Goal: Obtain resource: Obtain resource

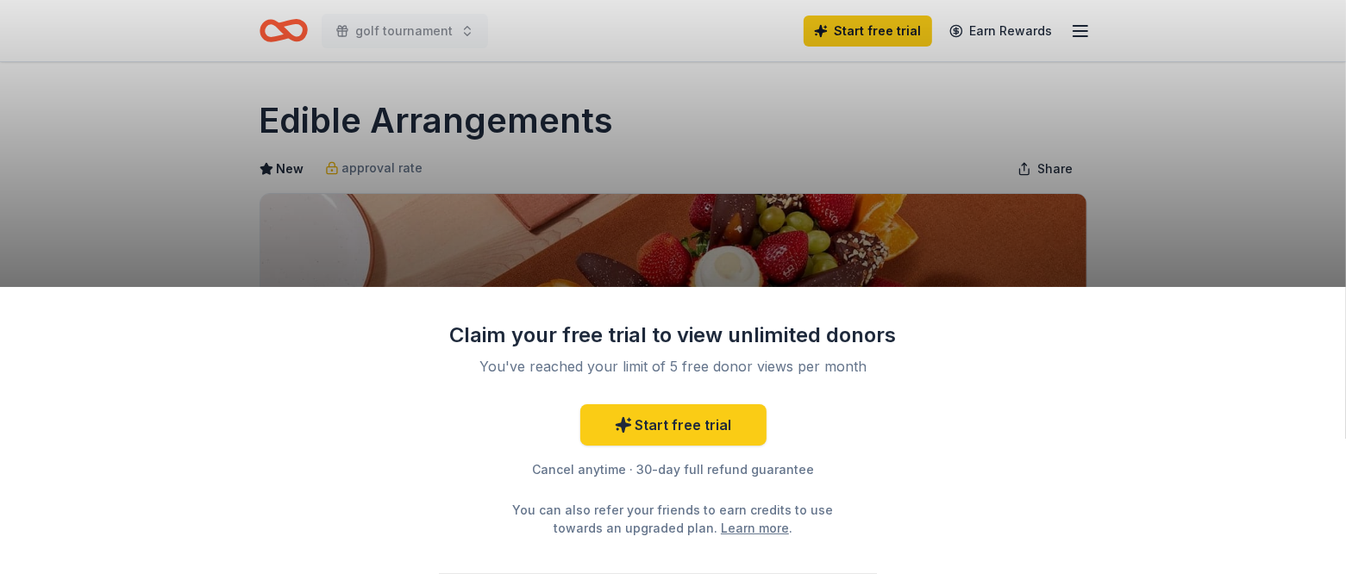
click at [1020, 237] on div "Claim your free trial to view unlimited donors You've reached your limit of 5 f…" at bounding box center [673, 287] width 1346 height 574
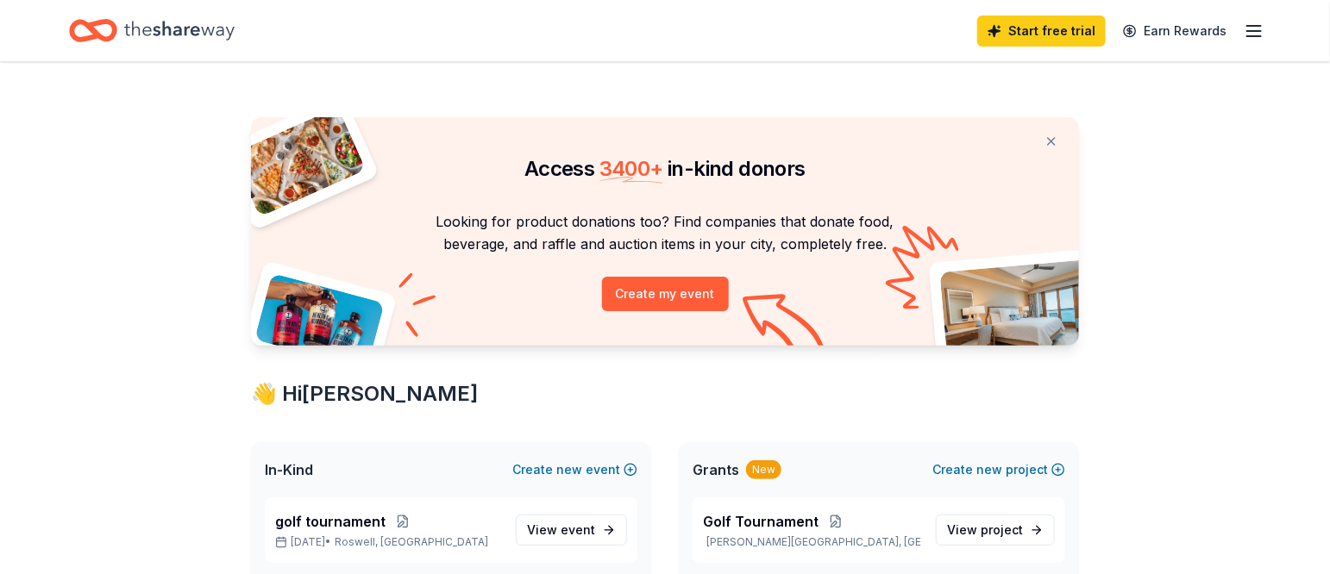
click at [201, 39] on icon "Home" at bounding box center [179, 30] width 110 height 35
click at [97, 37] on icon "Home" at bounding box center [101, 30] width 27 height 17
click at [1266, 30] on div "Start free trial Earn Rewards" at bounding box center [665, 30] width 1330 height 61
click at [1253, 33] on icon "button" at bounding box center [1253, 31] width 21 height 21
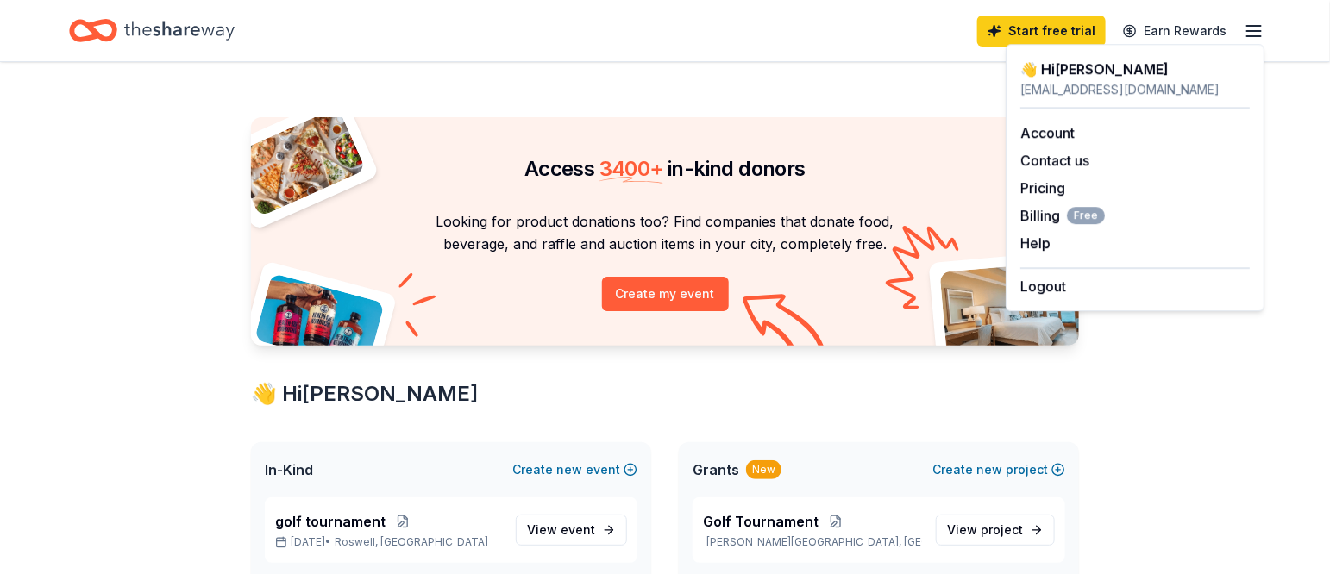
click at [781, 212] on p "Looking for product donations too? Find companies that donate food, beverage, a…" at bounding box center [665, 233] width 786 height 46
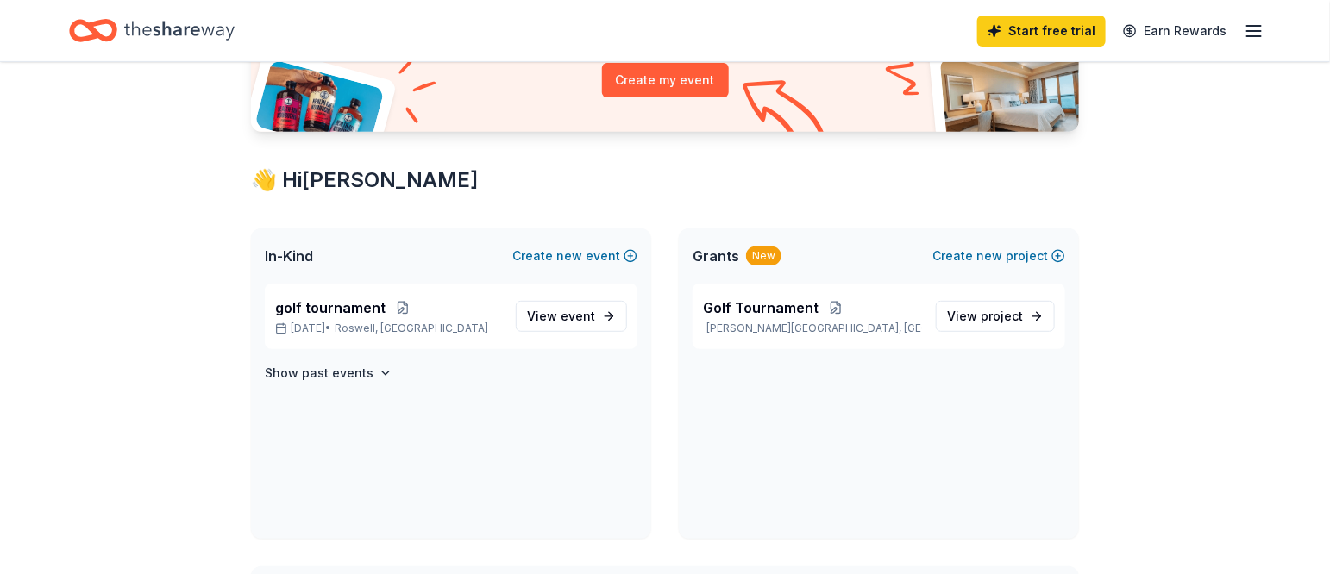
scroll to position [235, 0]
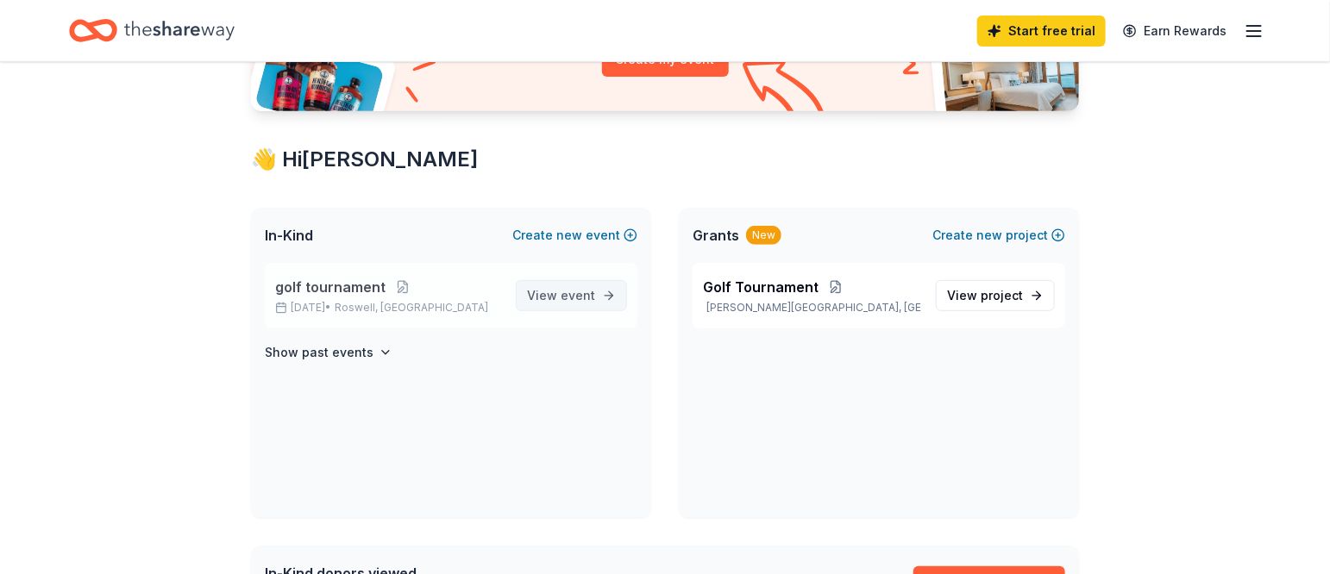
click at [616, 287] on link "View event" at bounding box center [571, 295] width 111 height 31
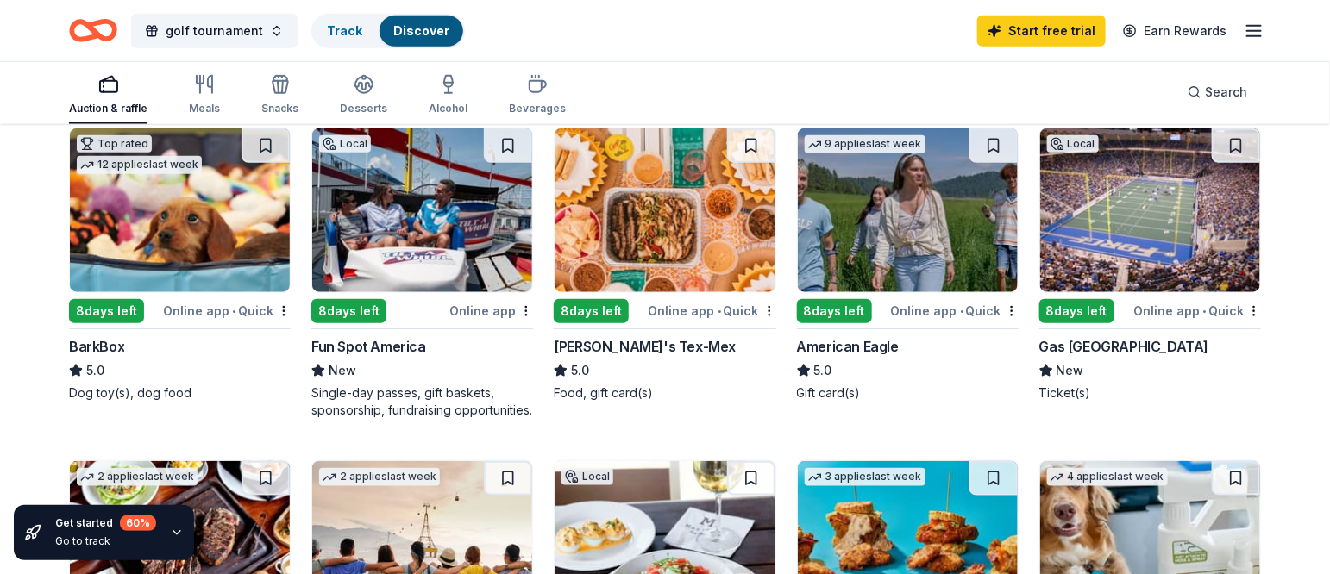
scroll to position [519, 0]
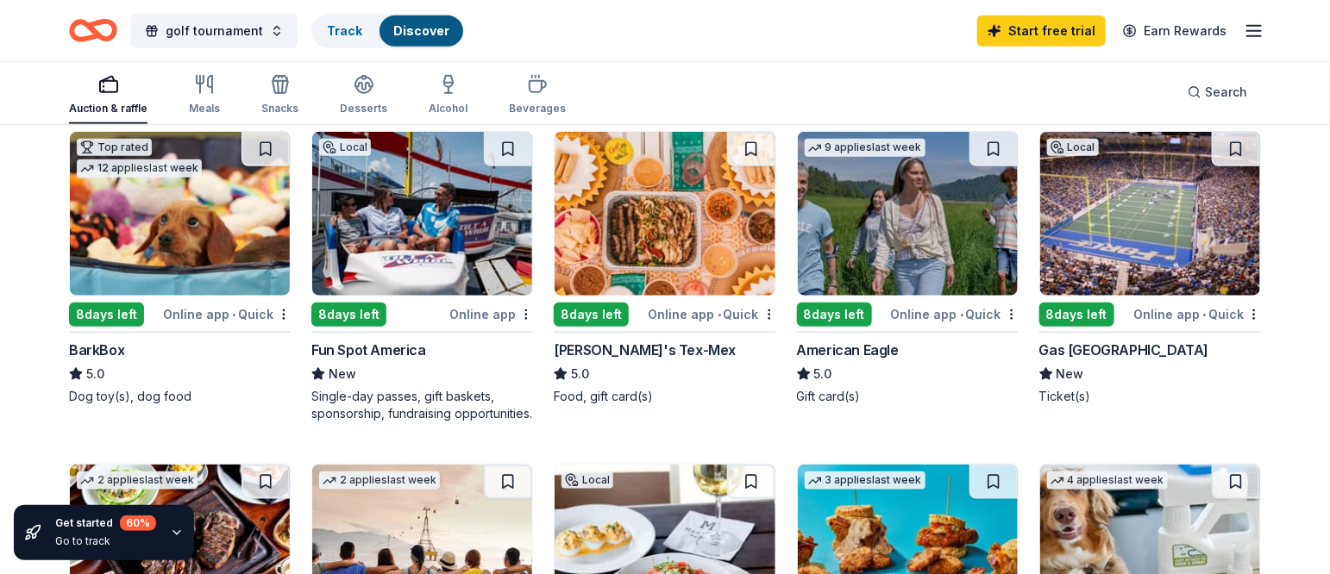
click at [932, 218] on img at bounding box center [908, 214] width 220 height 164
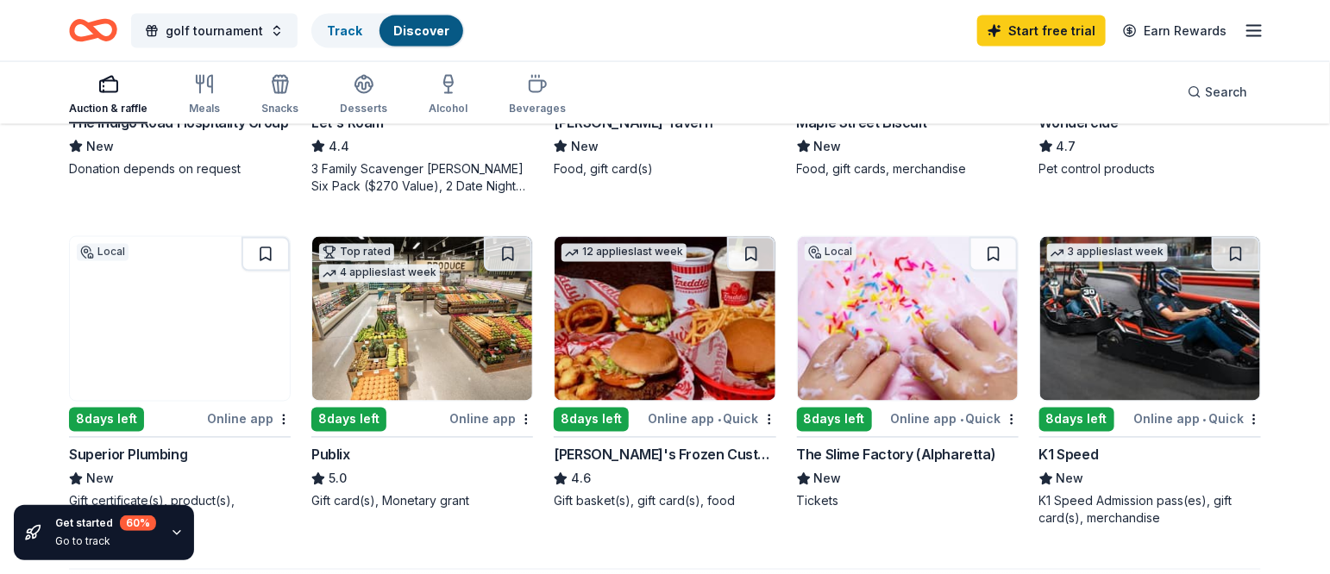
scroll to position [0, 0]
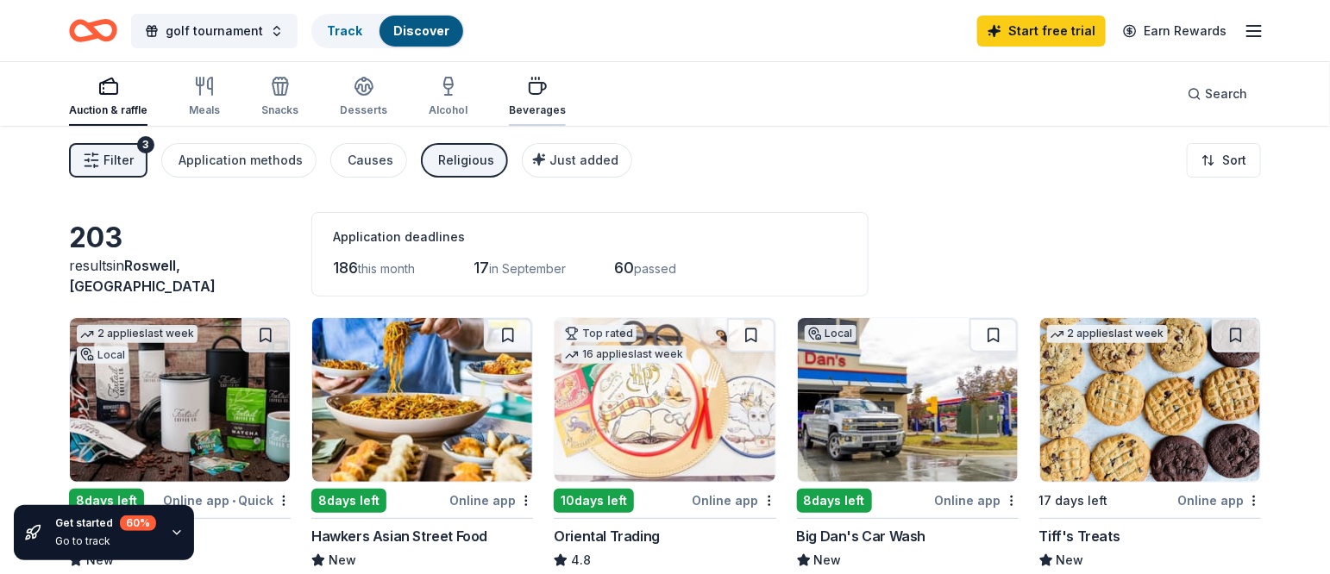
click at [526, 106] on div "Beverages" at bounding box center [537, 110] width 57 height 14
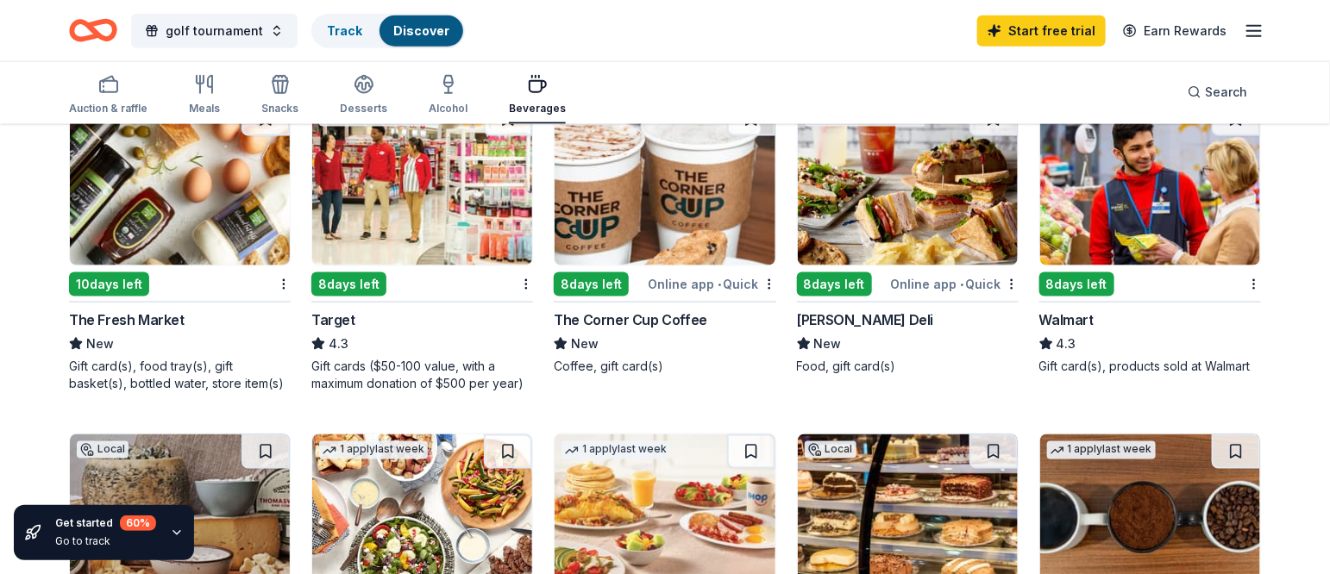
scroll to position [838, 0]
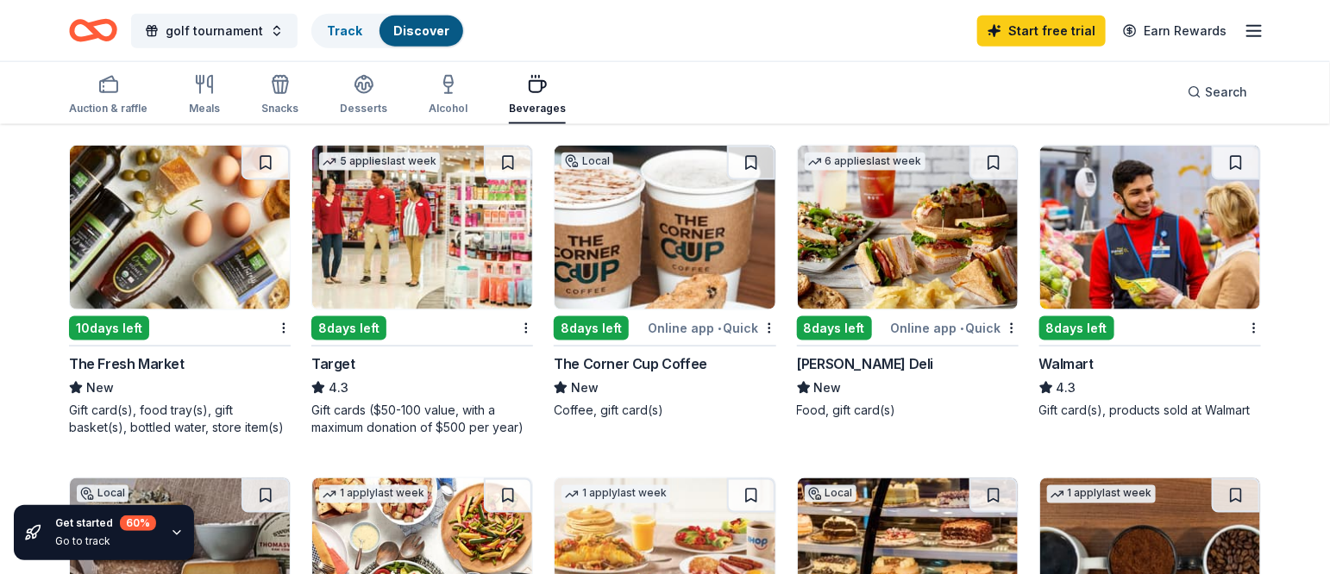
click at [168, 251] on img at bounding box center [180, 228] width 220 height 164
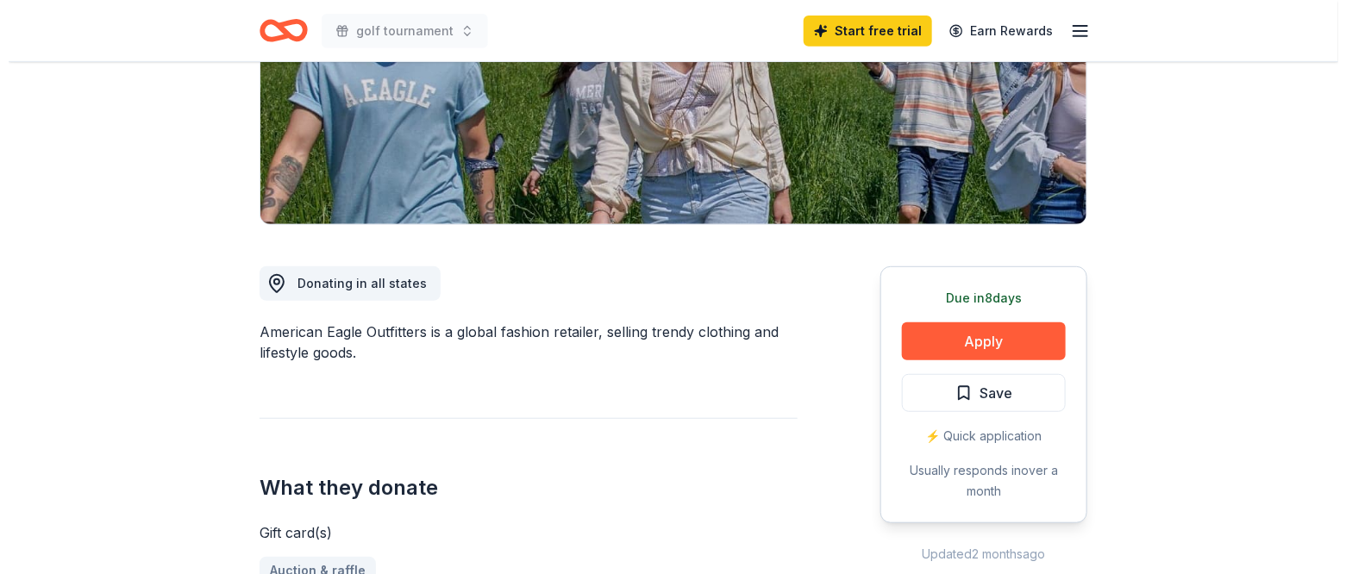
scroll to position [302, 0]
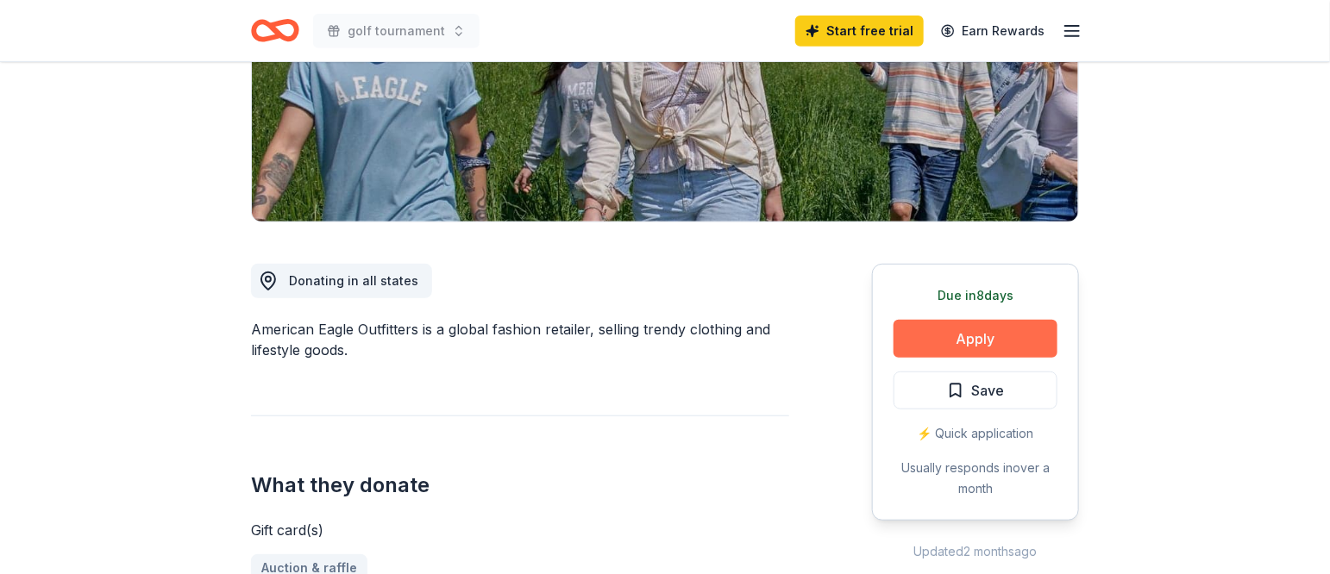
click at [951, 338] on button "Apply" at bounding box center [975, 339] width 164 height 38
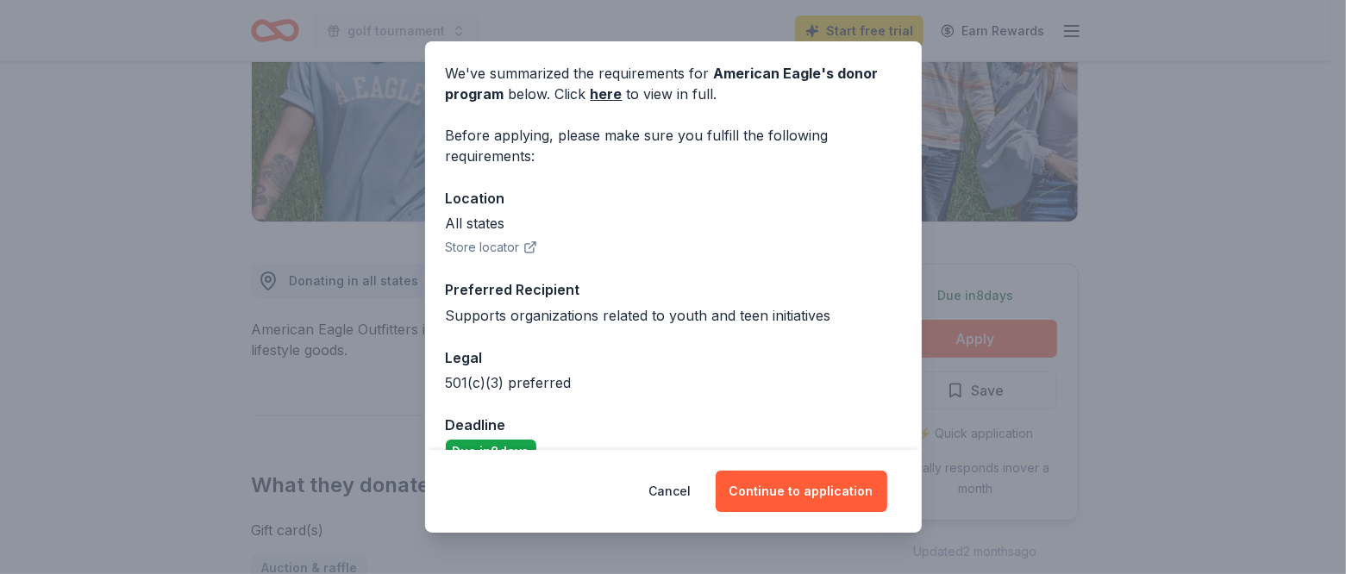
scroll to position [96, 0]
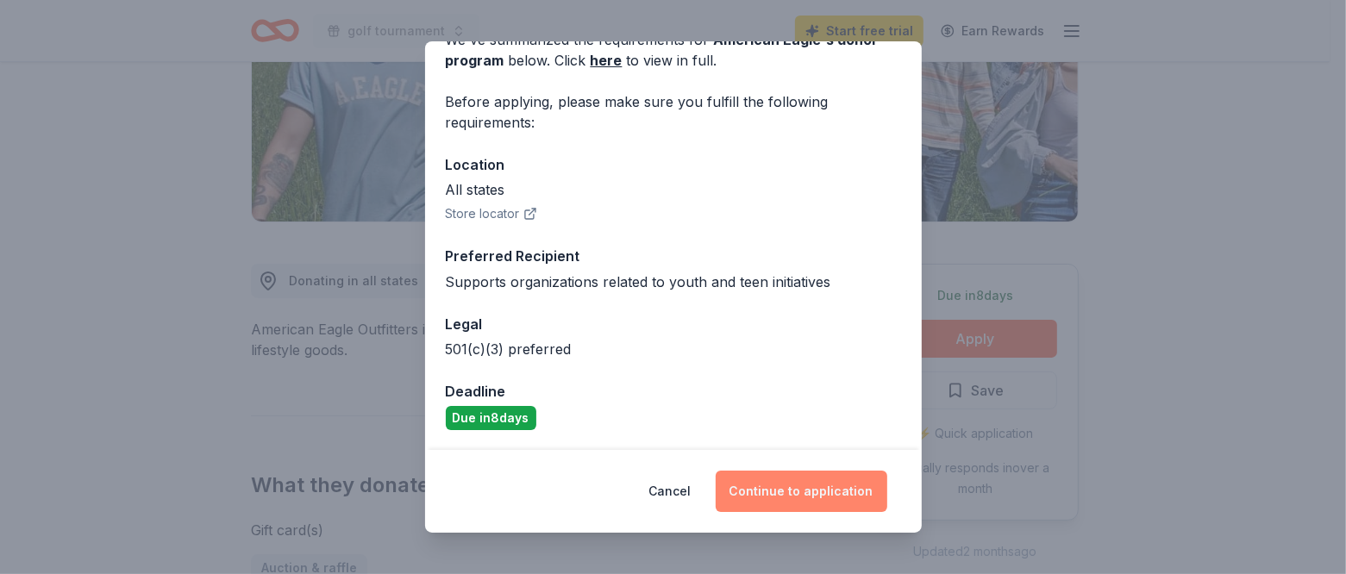
click at [835, 491] on button "Continue to application" at bounding box center [802, 491] width 172 height 41
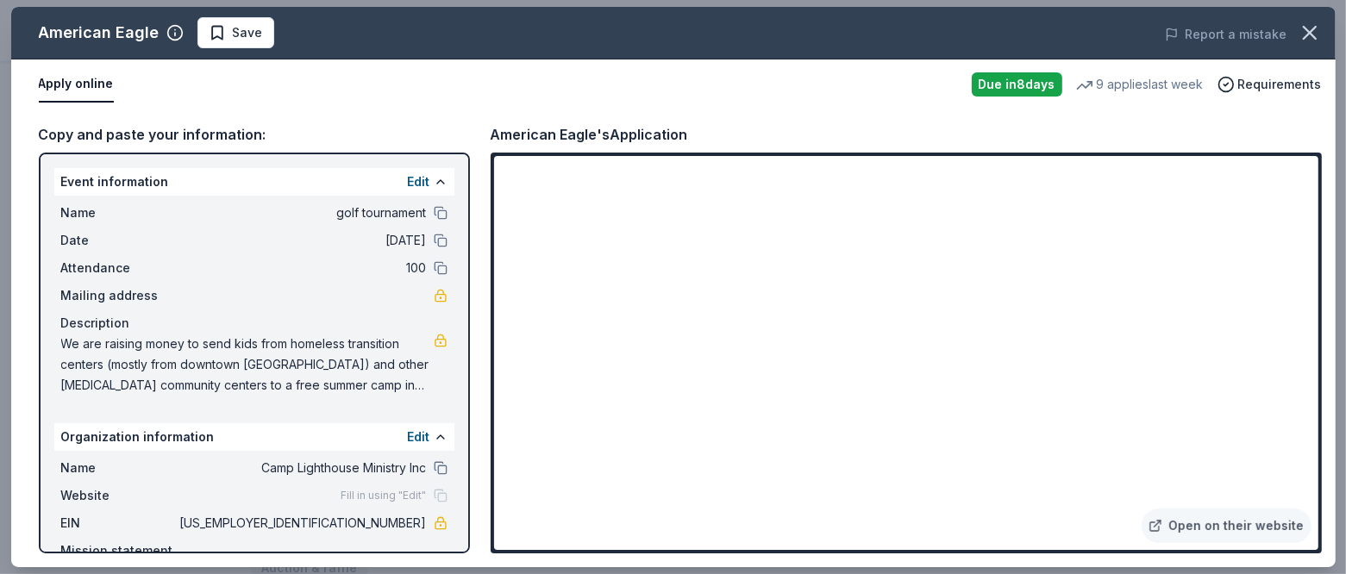
click at [241, 367] on span "We are raising money to send kids from homeless transition centers (mostly from…" at bounding box center [247, 365] width 372 height 62
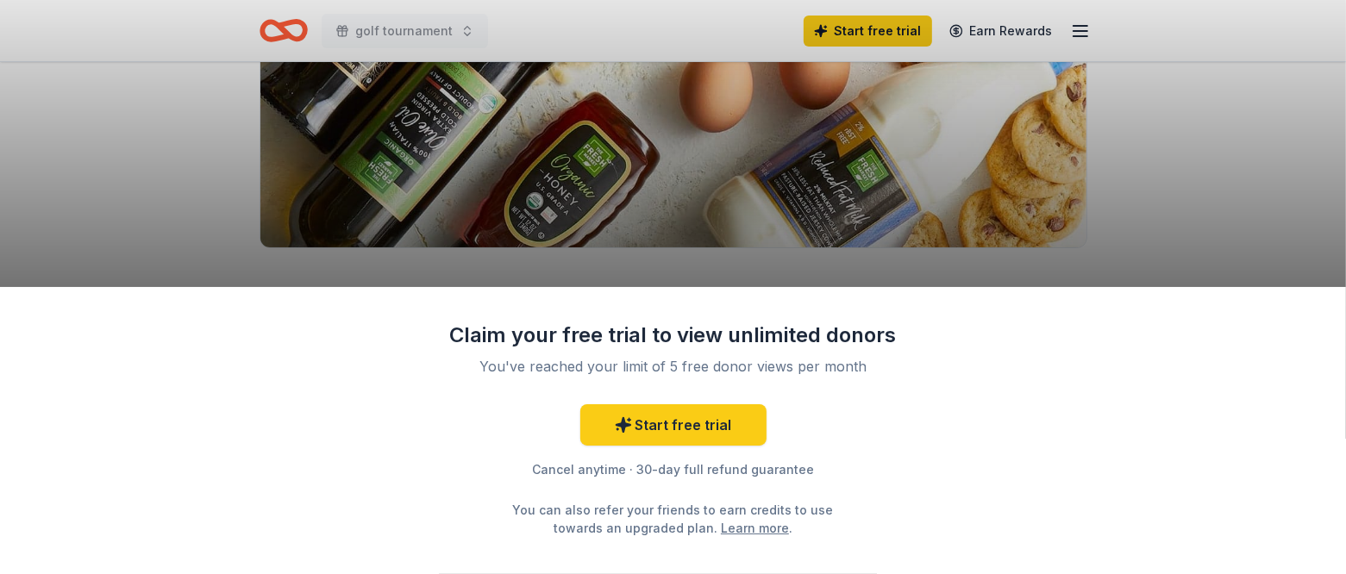
scroll to position [276, 0]
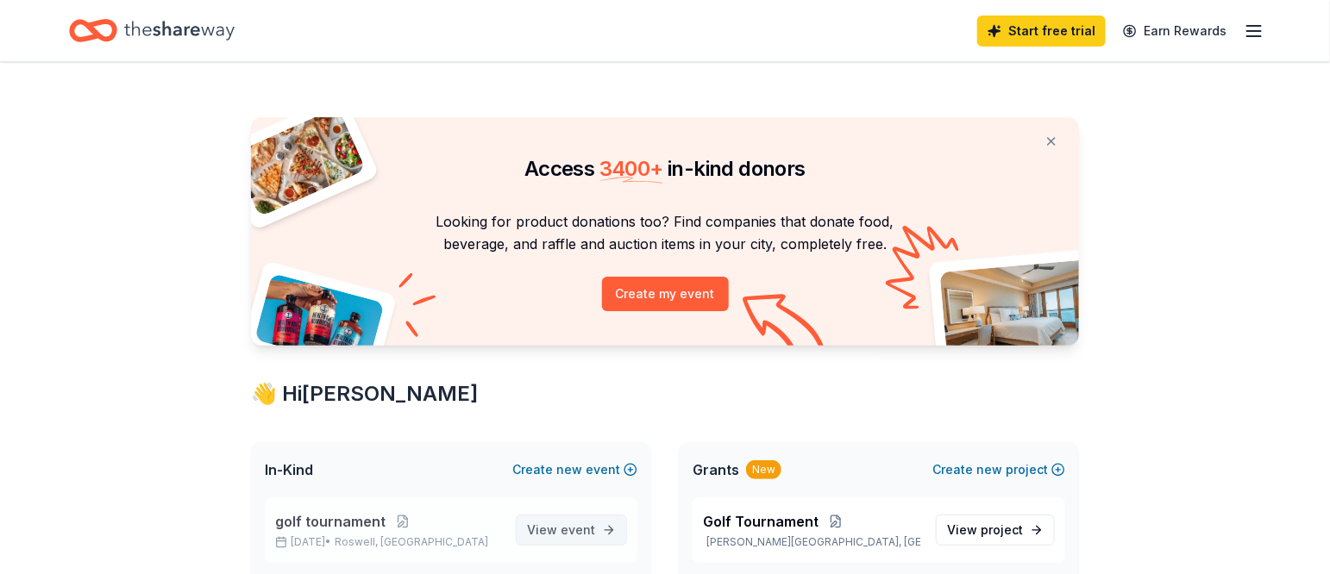
click at [557, 537] on span "View event" at bounding box center [561, 530] width 68 height 21
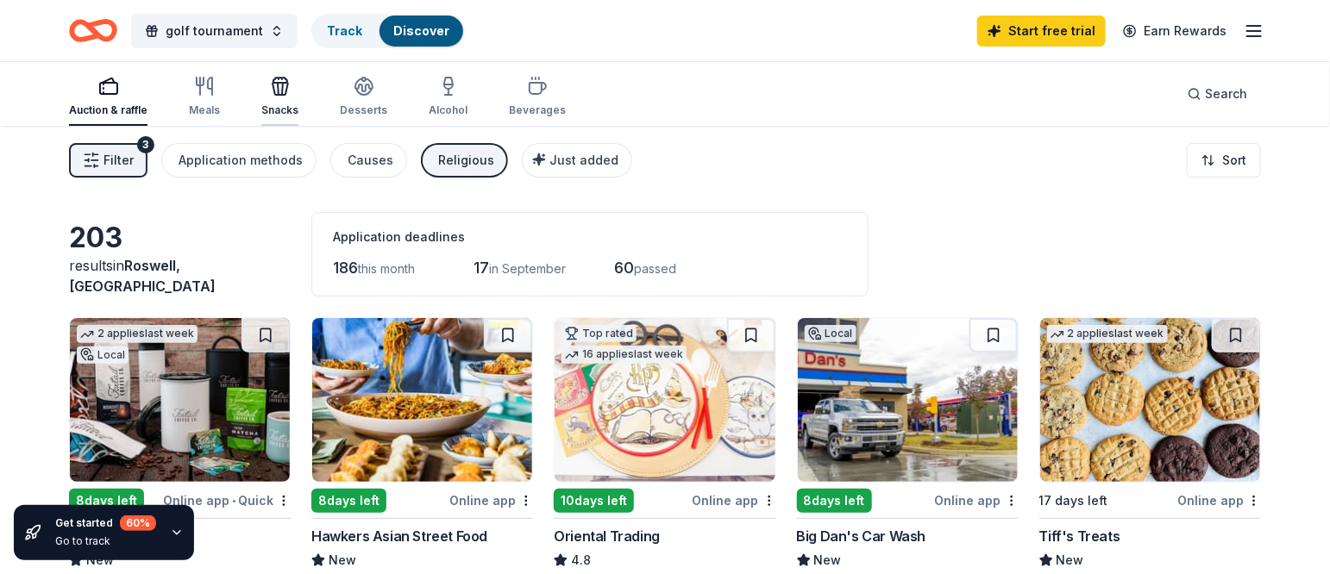
click at [277, 100] on div "Snacks" at bounding box center [279, 96] width 37 height 41
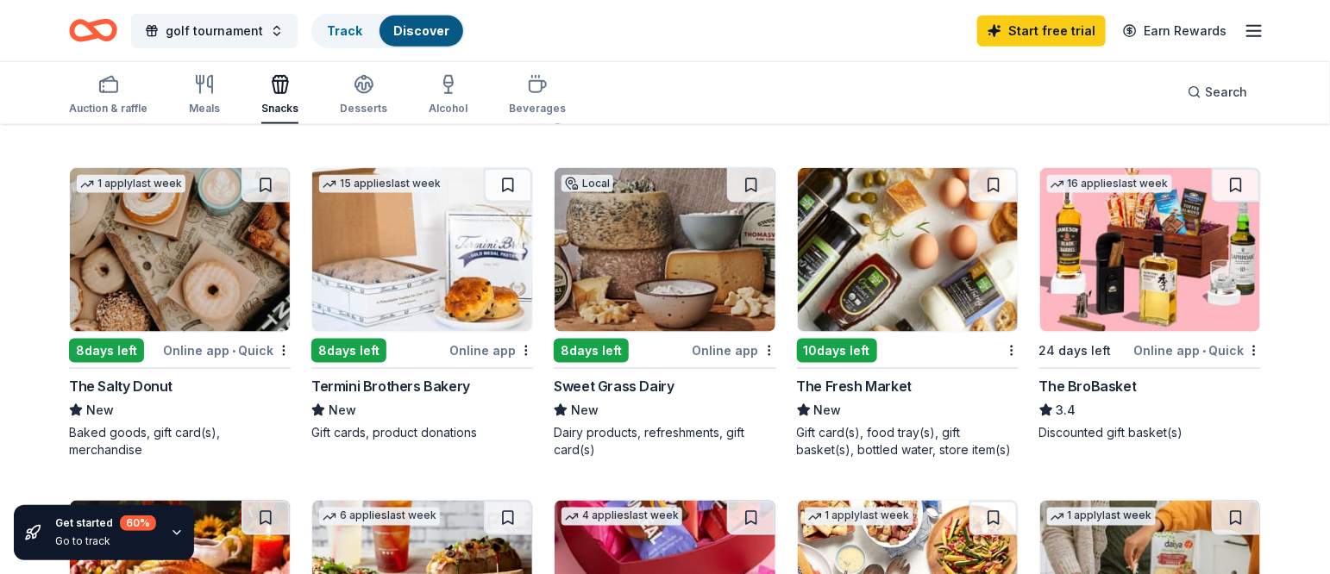
scroll to position [813, 0]
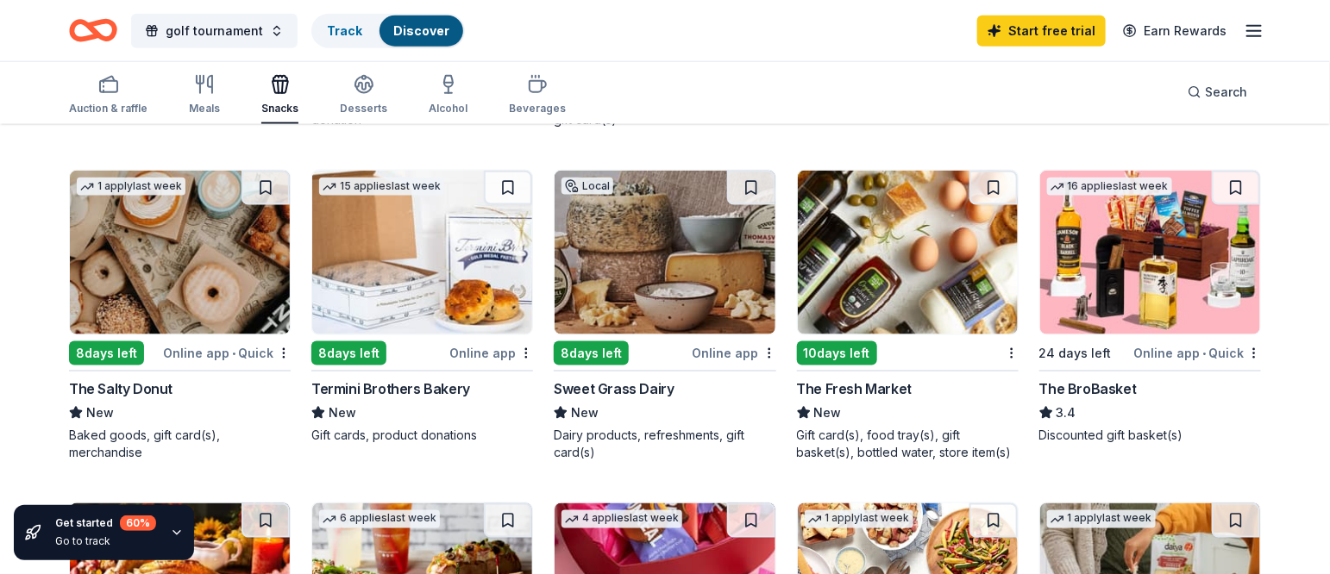
click at [1122, 233] on img at bounding box center [1150, 253] width 220 height 164
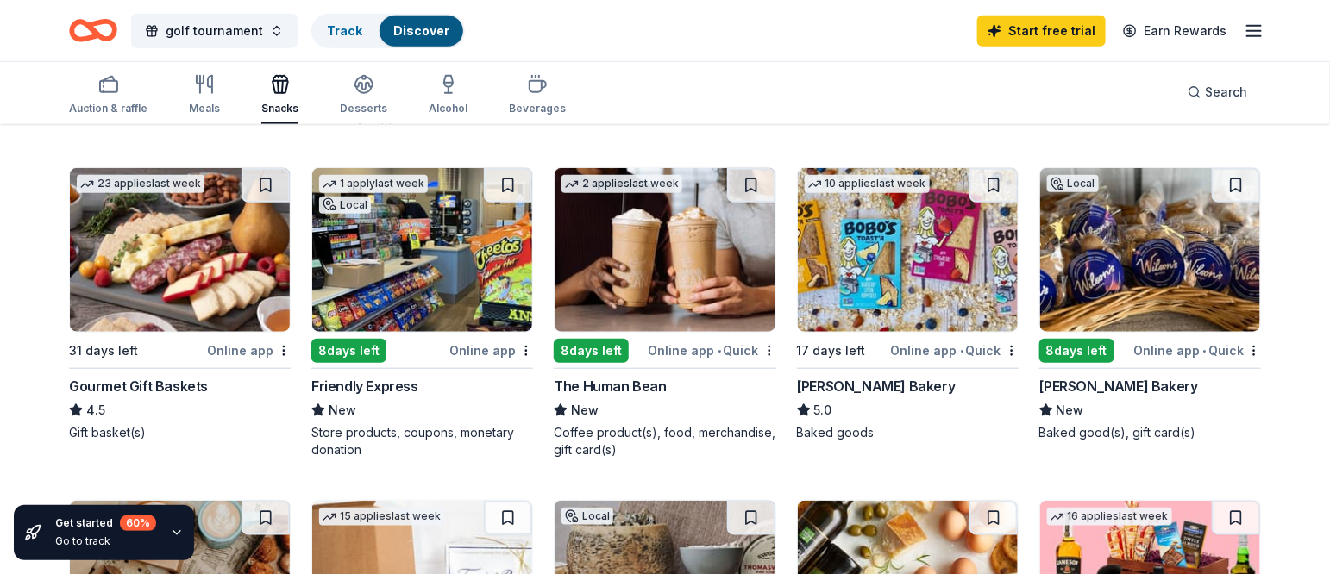
scroll to position [480, 0]
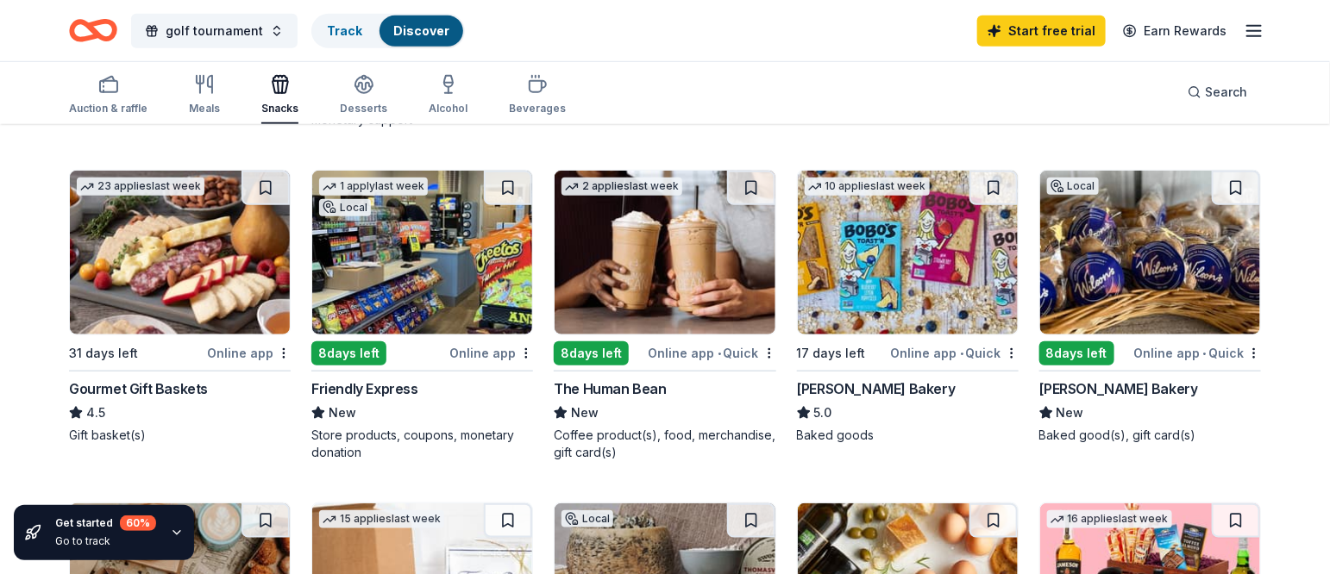
click at [1110, 280] on img at bounding box center [1150, 253] width 220 height 164
